Goal: Transaction & Acquisition: Purchase product/service

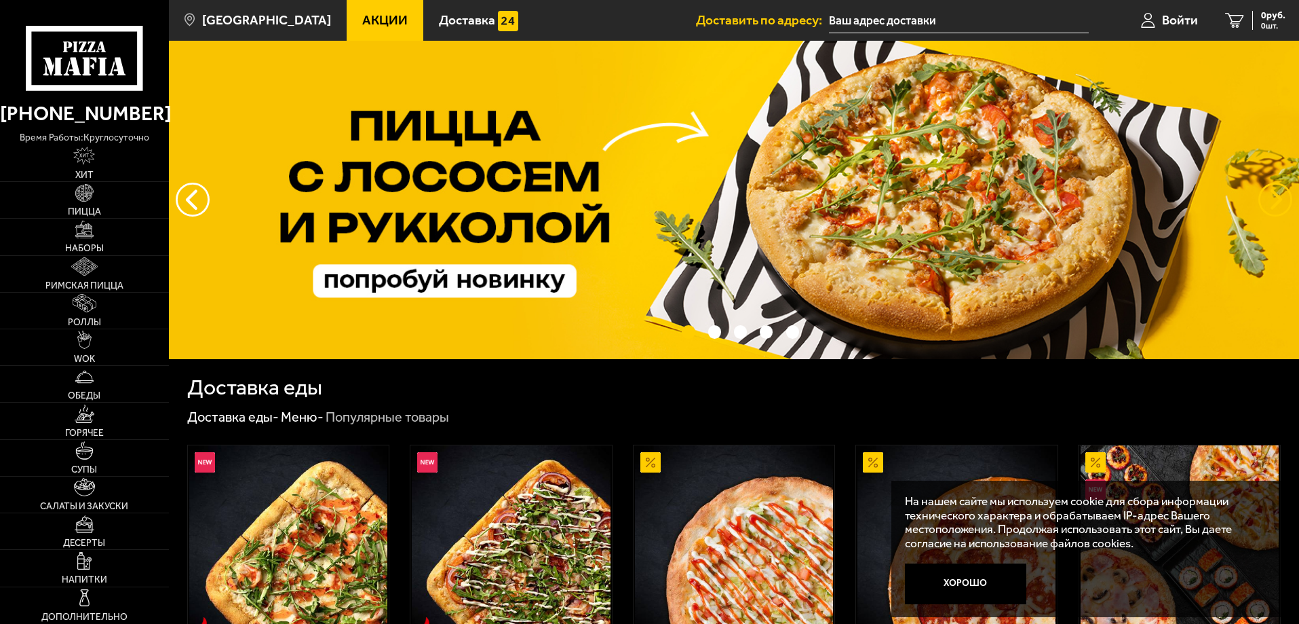
click at [1273, 203] on button "предыдущий" at bounding box center [1276, 200] width 34 height 34
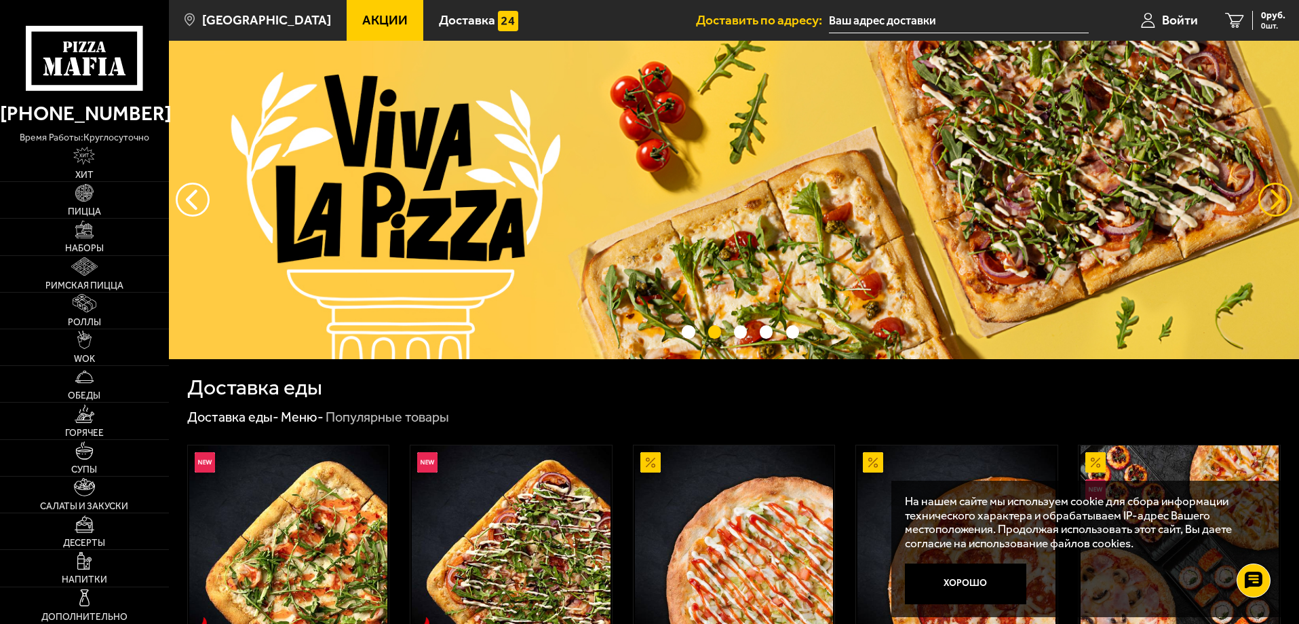
click at [1280, 197] on button "предыдущий" at bounding box center [1276, 200] width 34 height 34
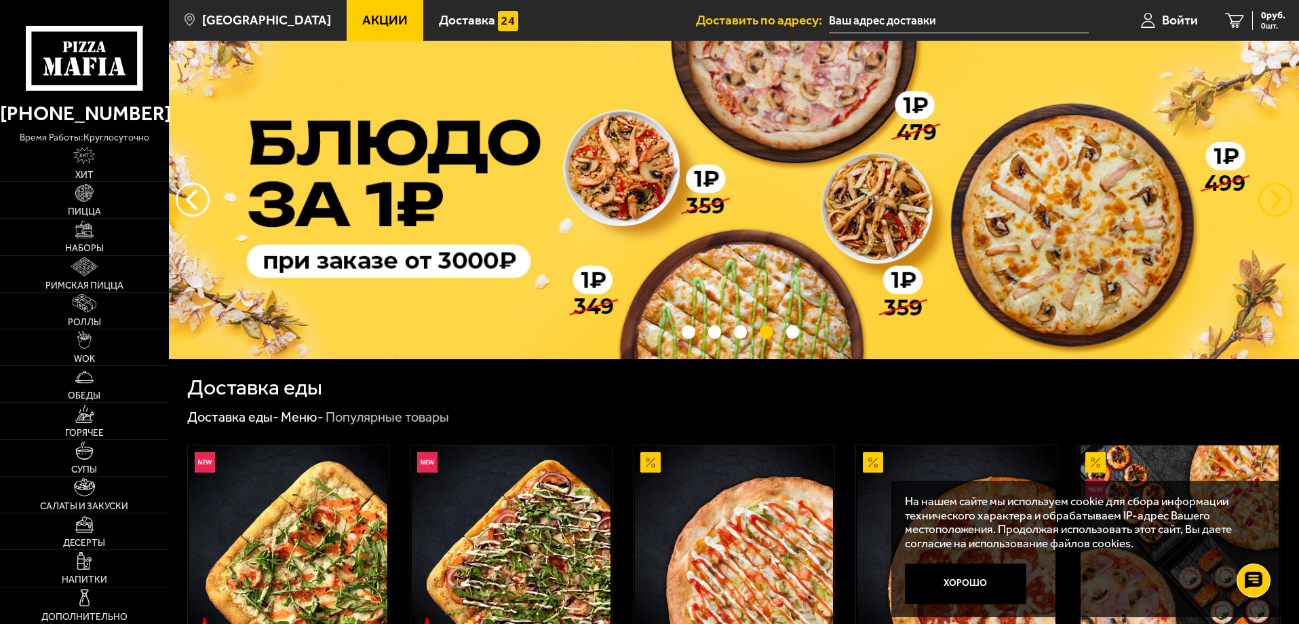
click at [1278, 200] on button "предыдущий" at bounding box center [1276, 200] width 34 height 34
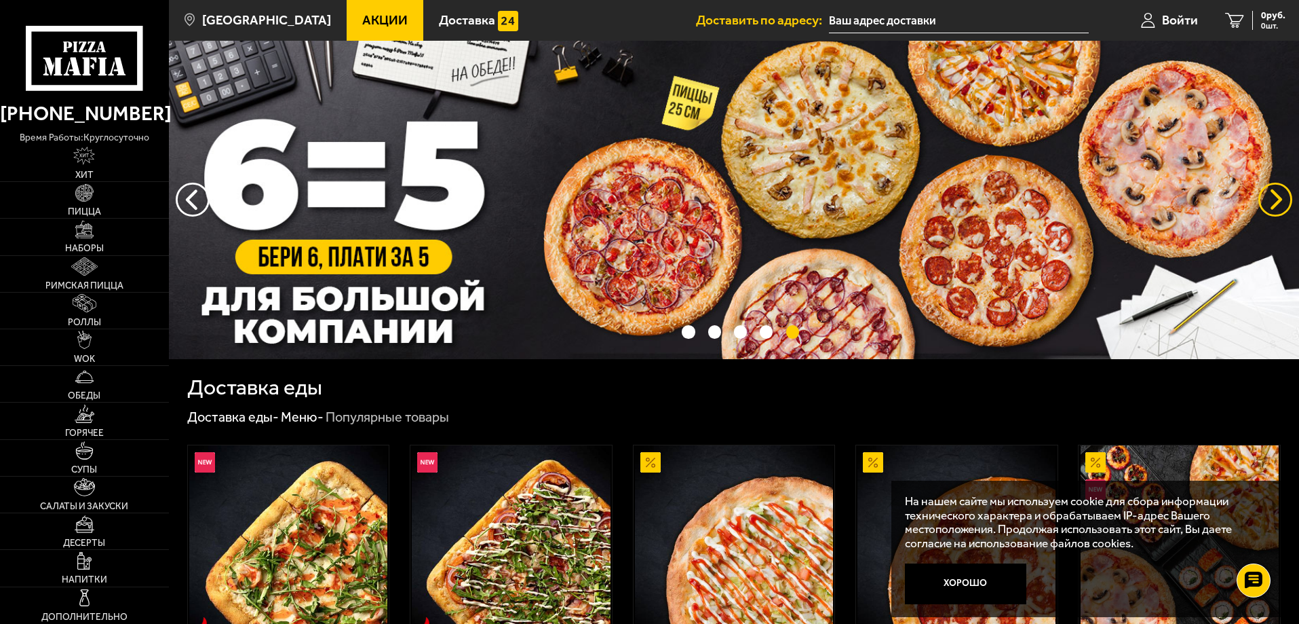
click at [1260, 204] on button "предыдущий" at bounding box center [1276, 200] width 34 height 34
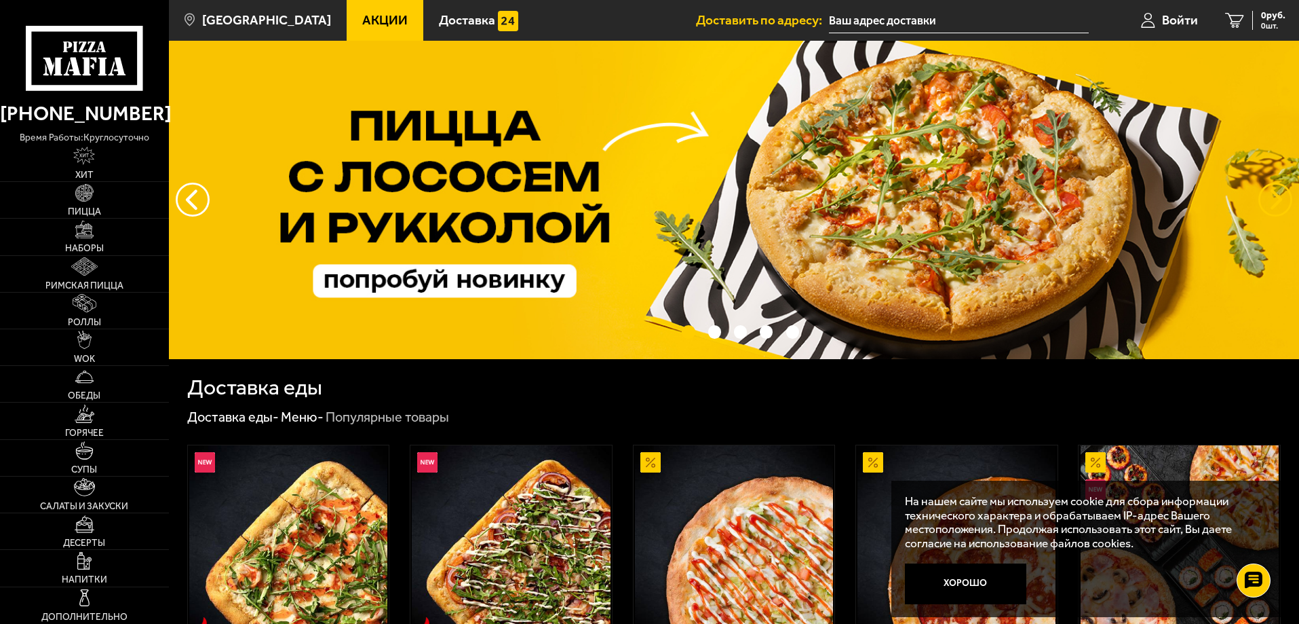
click at [1261, 206] on button "предыдущий" at bounding box center [1276, 200] width 34 height 34
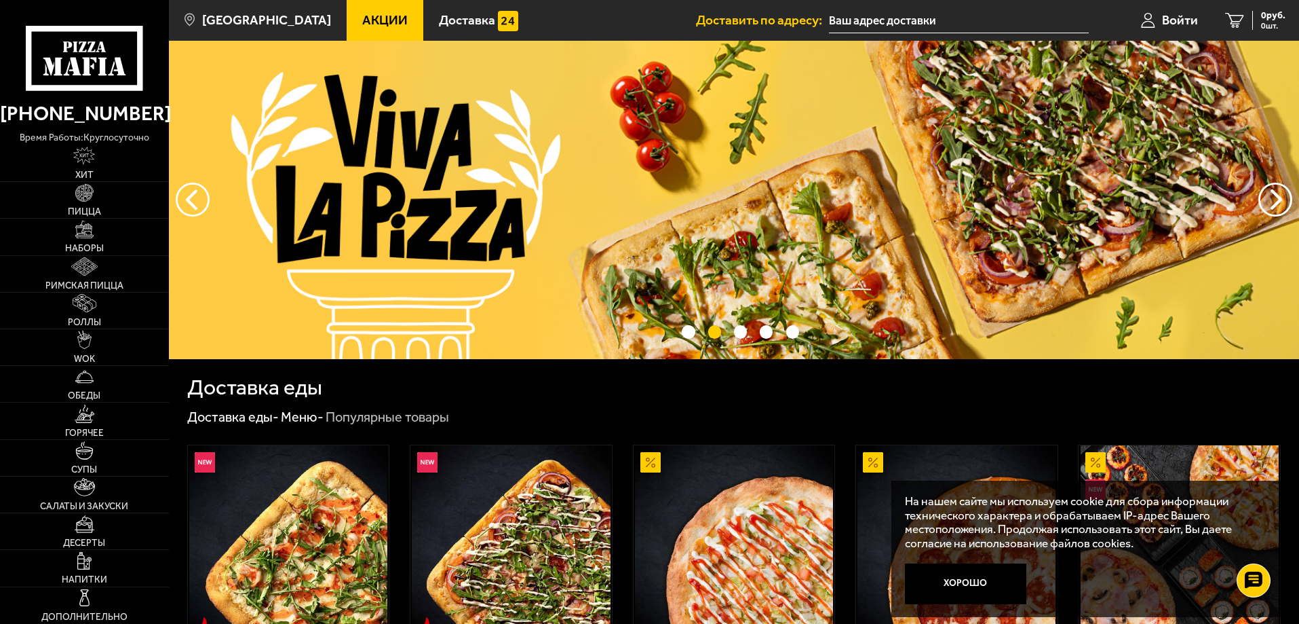
scroll to position [271, 0]
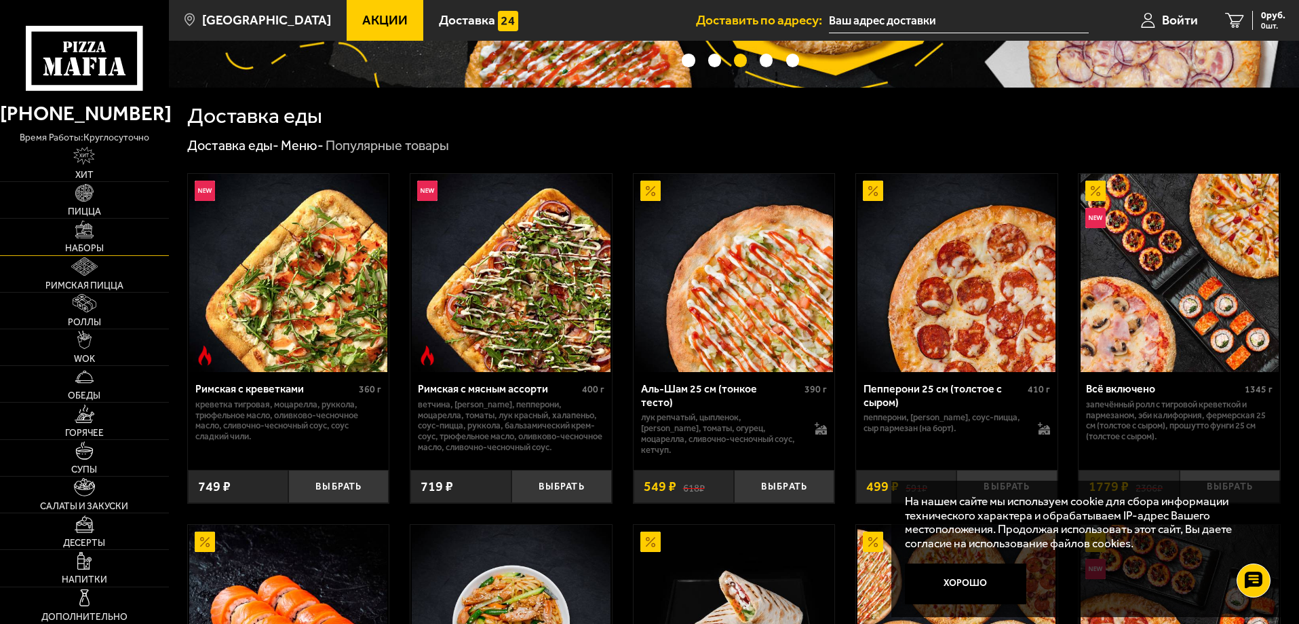
click at [100, 225] on link "Наборы" at bounding box center [84, 236] width 169 height 36
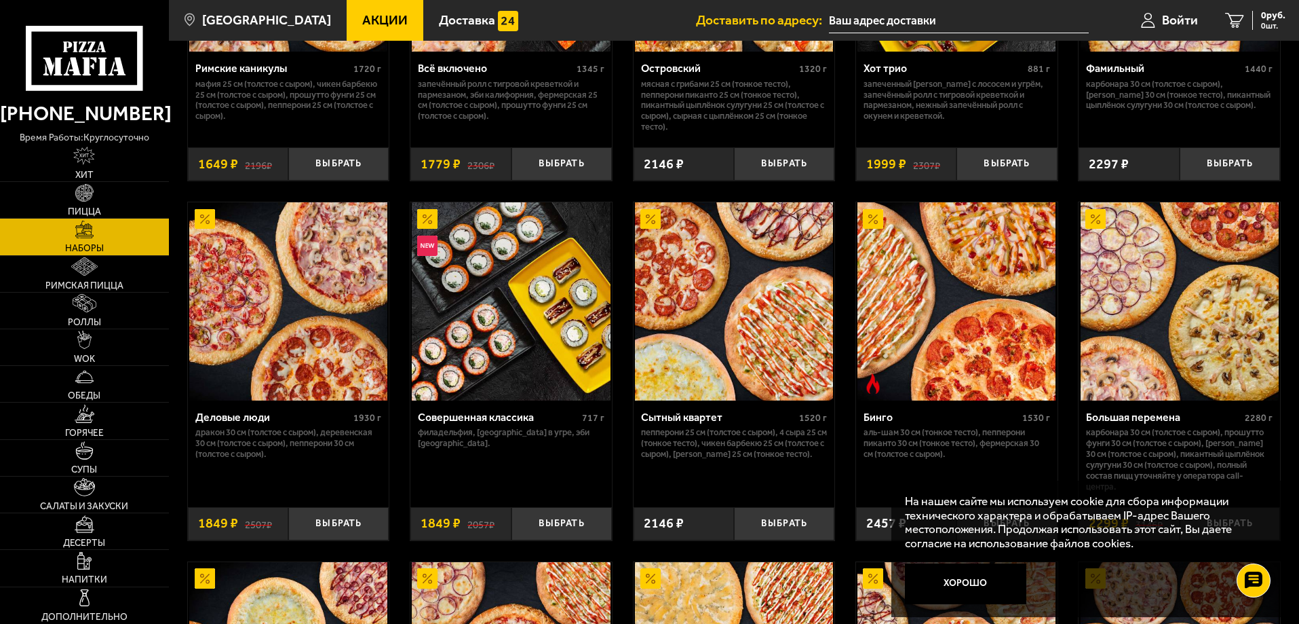
scroll to position [1357, 0]
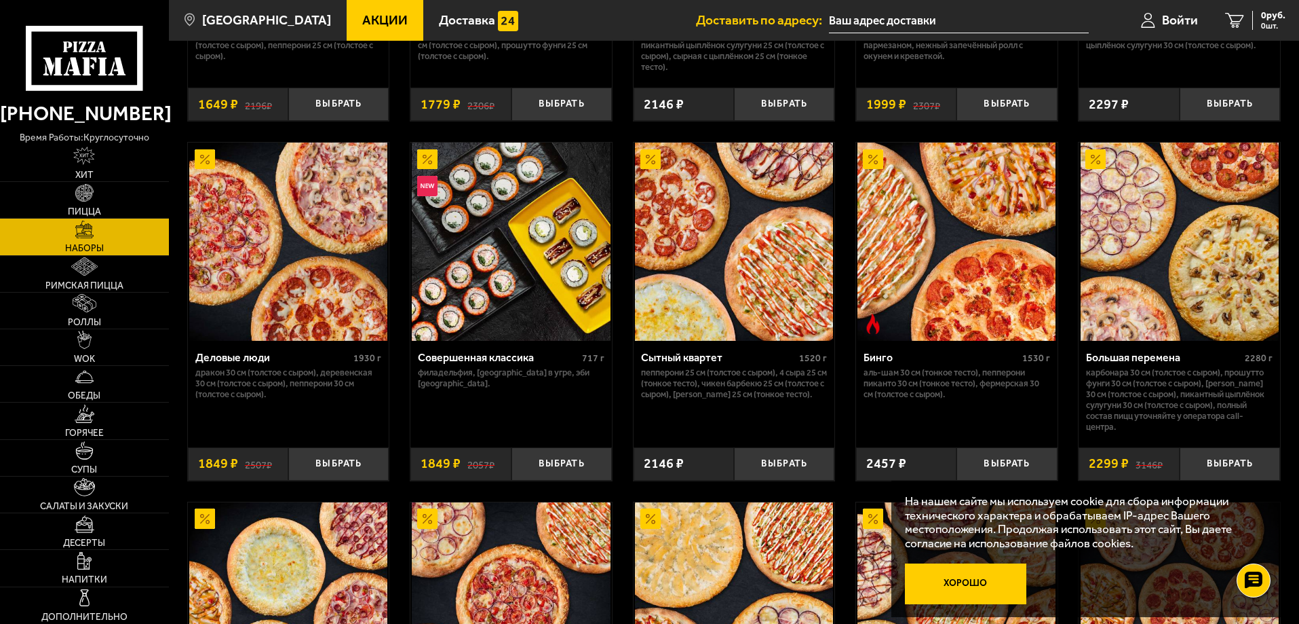
click at [965, 579] on button "Хорошо" at bounding box center [966, 583] width 122 height 41
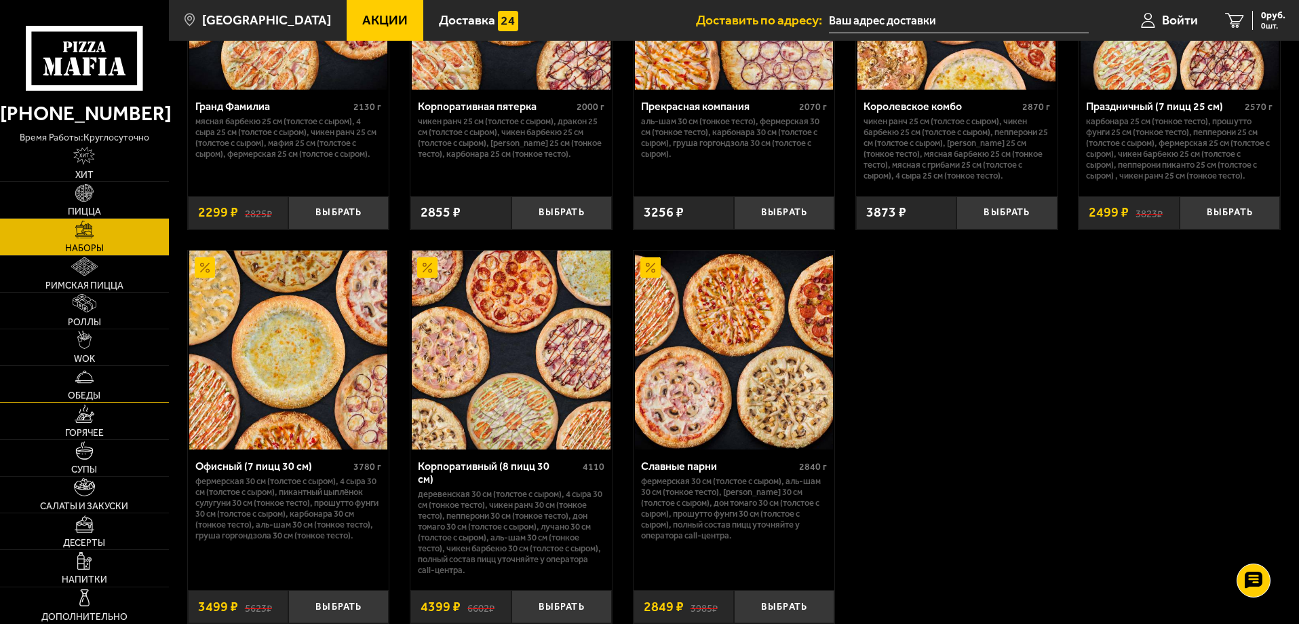
scroll to position [2094, 0]
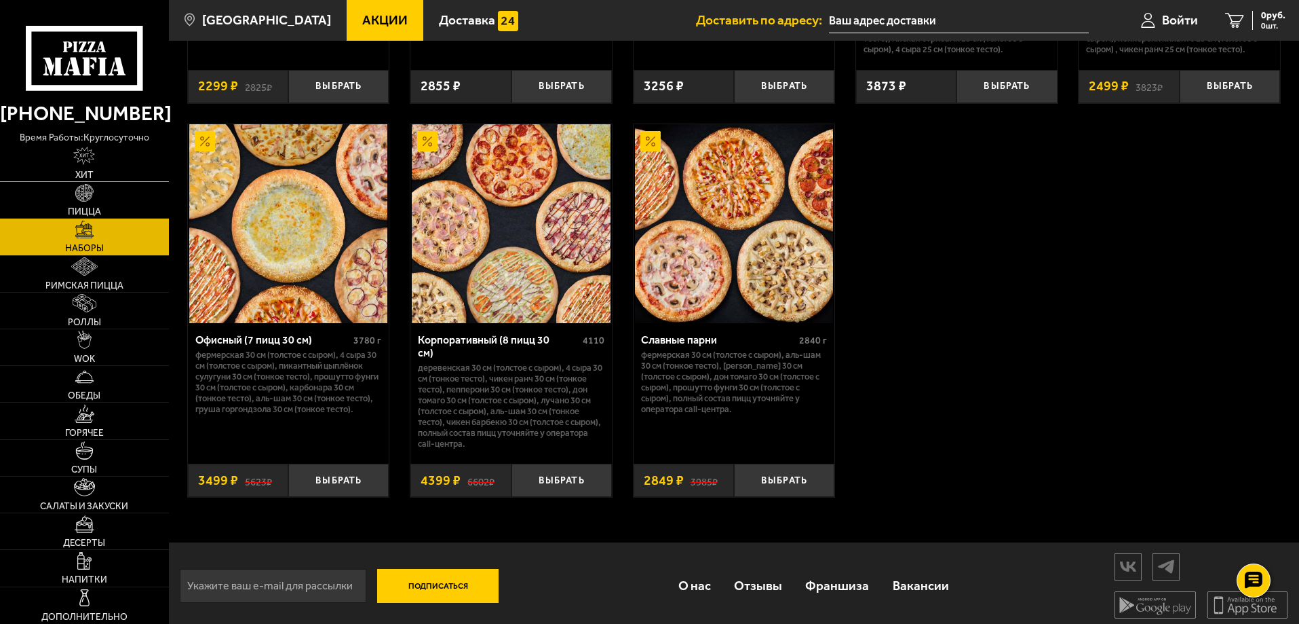
click at [82, 164] on img at bounding box center [84, 156] width 22 height 18
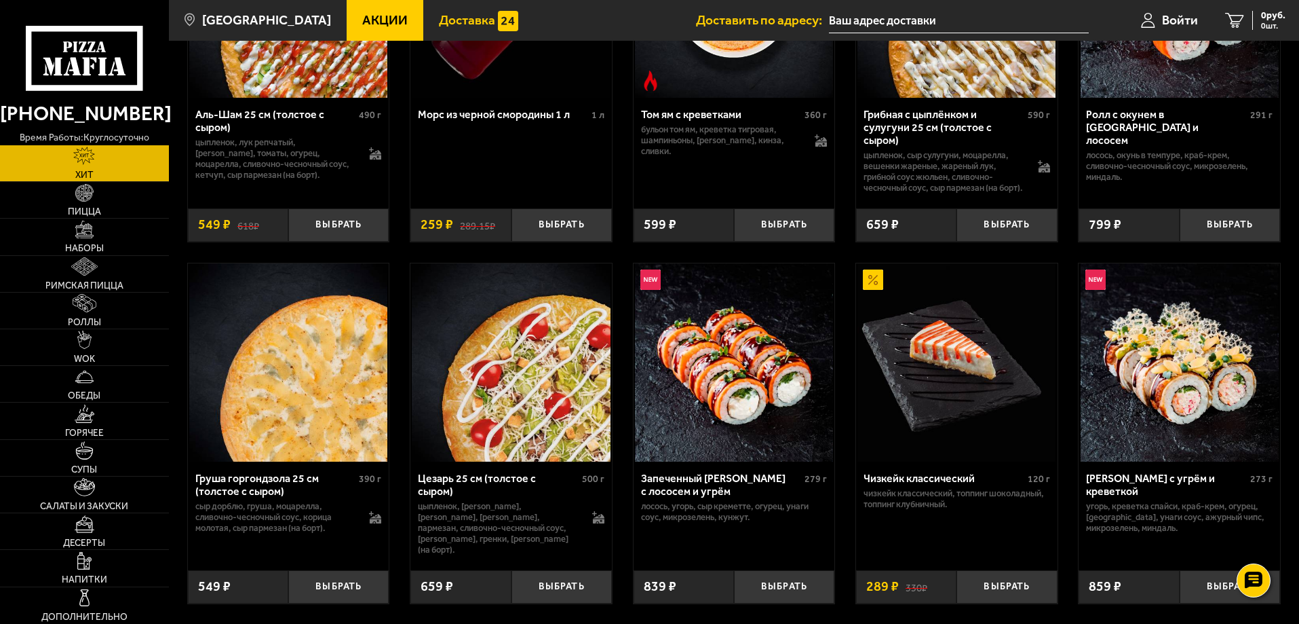
scroll to position [92, 0]
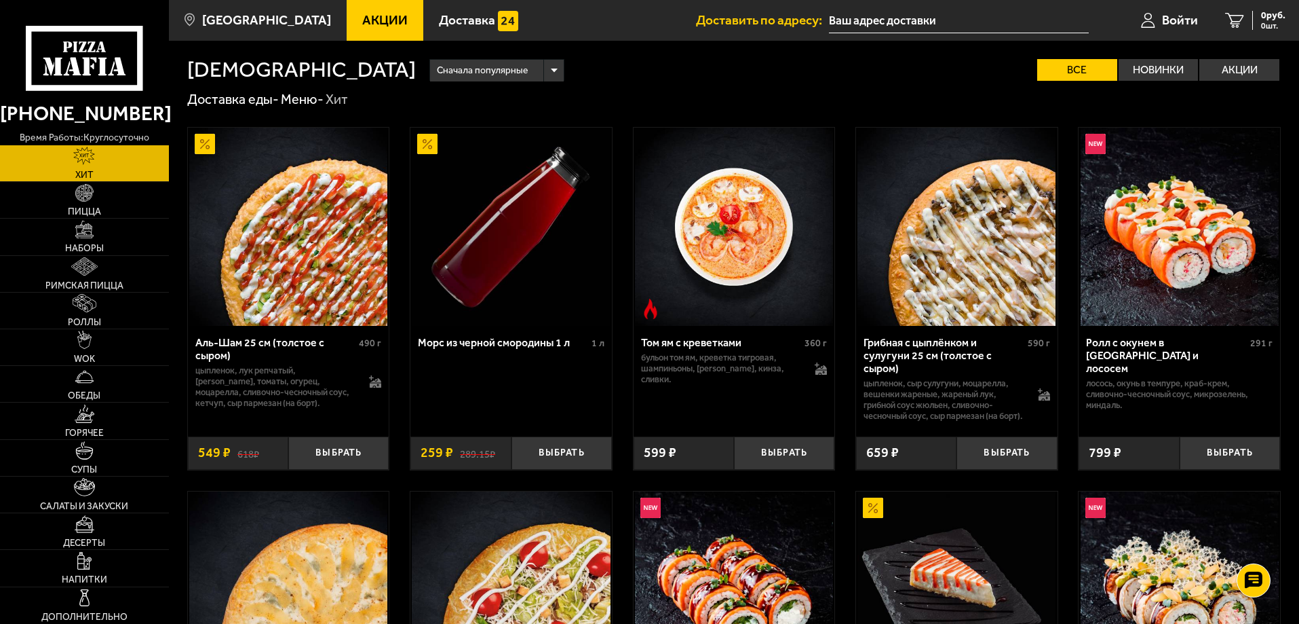
scroll to position [68, 0]
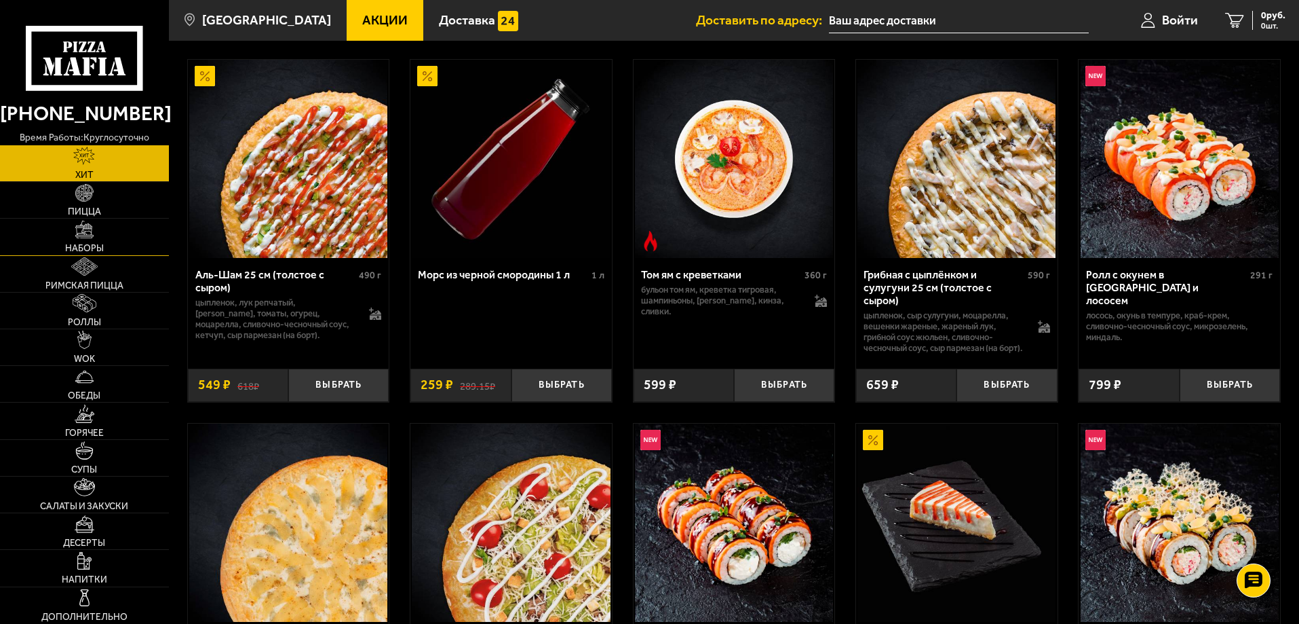
click at [84, 246] on span "Наборы" at bounding box center [84, 248] width 39 height 9
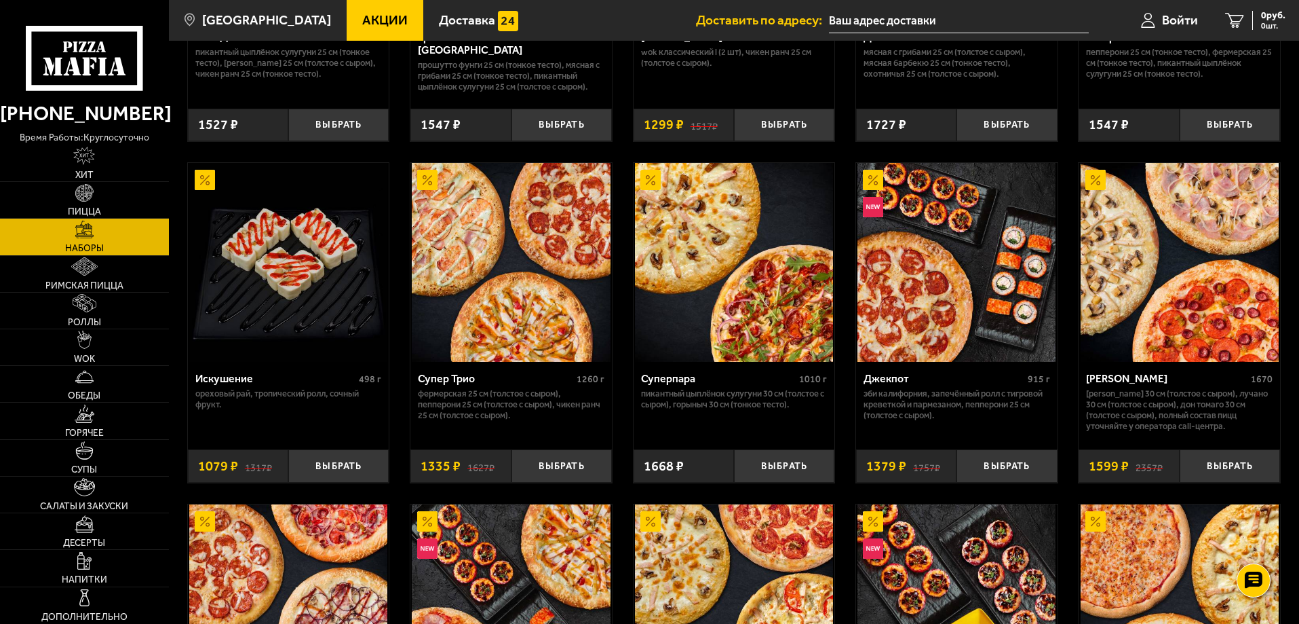
scroll to position [814, 0]
